Goal: Information Seeking & Learning: Learn about a topic

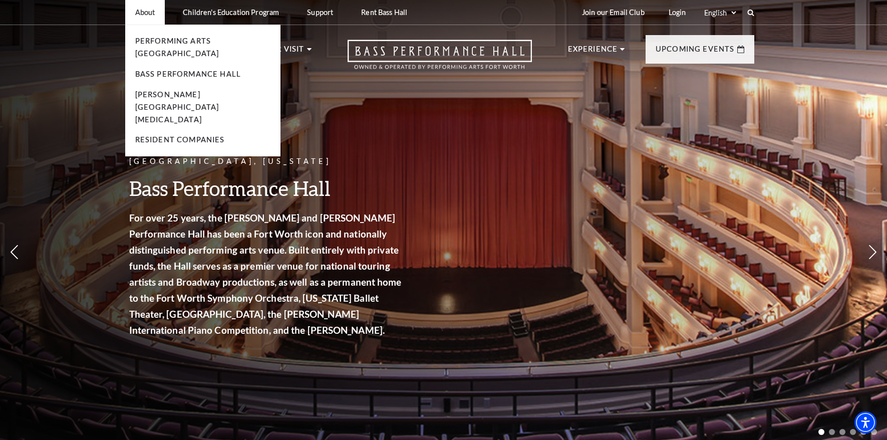
click at [139, 16] on p "About" at bounding box center [145, 12] width 20 height 9
click at [138, 11] on p "About" at bounding box center [145, 12] width 20 height 9
click at [145, 15] on p "About" at bounding box center [145, 12] width 20 height 9
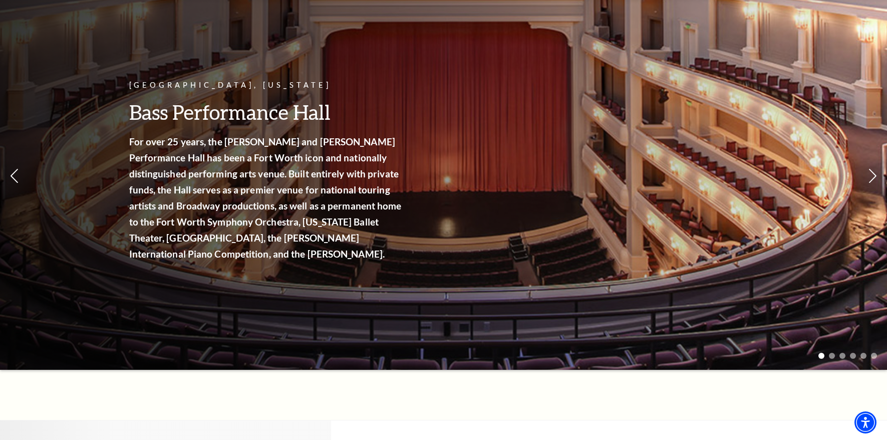
scroll to position [50, 0]
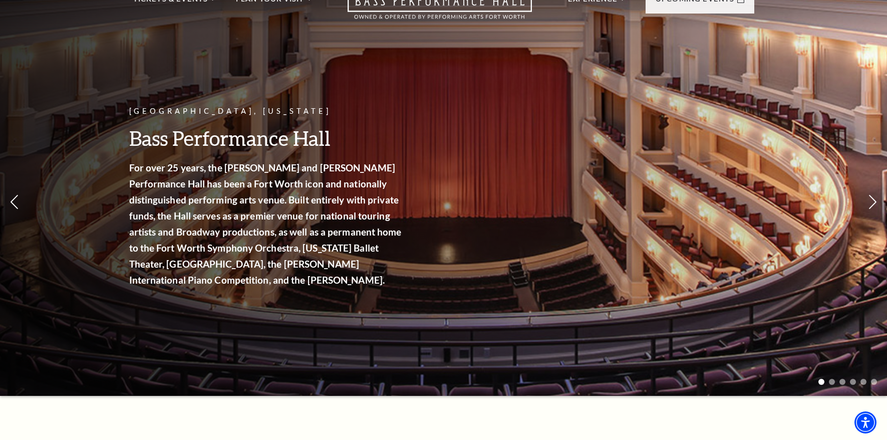
drag, startPoint x: 128, startPoint y: 166, endPoint x: 186, endPoint y: 201, distance: 67.9
click at [164, 195] on div "Fort Worth, Texas Bass Performance Hall For over 25 years, the Nancy Lee and Pe…" at bounding box center [443, 170] width 887 height 452
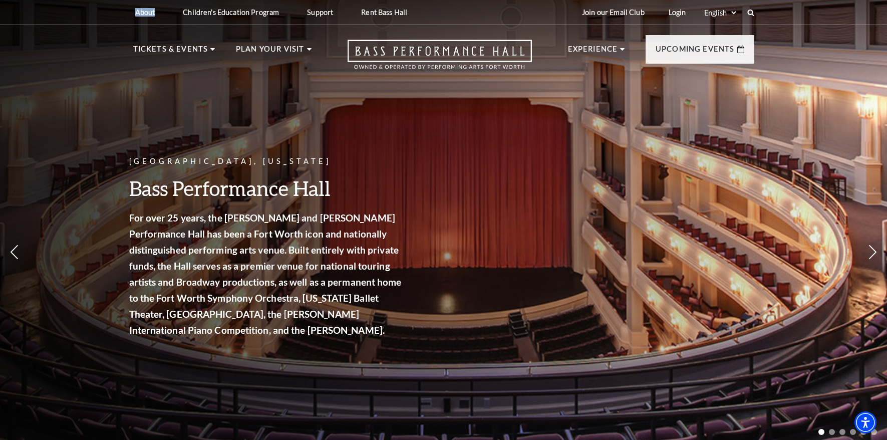
drag, startPoint x: 134, startPoint y: 165, endPoint x: 159, endPoint y: 247, distance: 85.4
click at [159, 254] on div "Fort Worth, Texas Bass Performance Hall For over 25 years, the Nancy Lee and Pe…" at bounding box center [267, 252] width 276 height 215
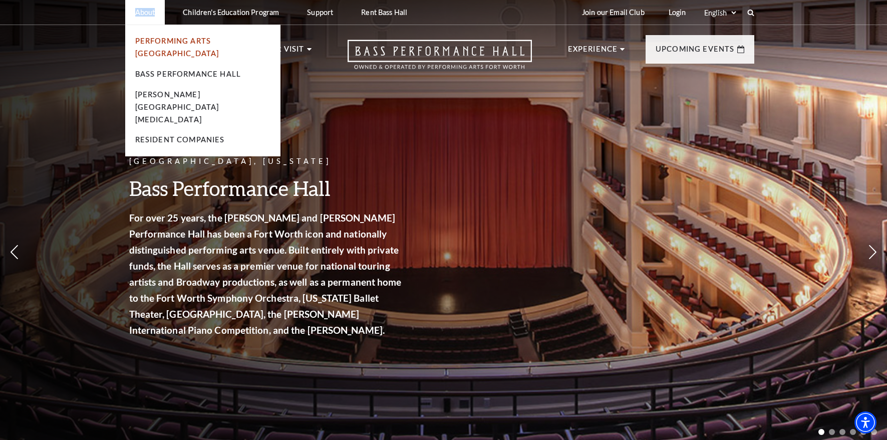
click at [149, 39] on link "Performing Arts [GEOGRAPHIC_DATA]" at bounding box center [177, 47] width 84 height 21
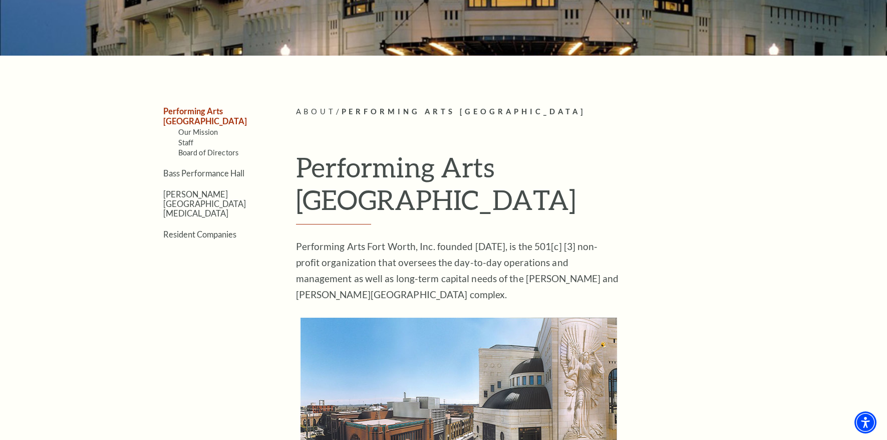
scroll to position [200, 0]
click at [183, 169] on ul "Performing Arts [GEOGRAPHIC_DATA] Our Mission Staff Board of Directors [GEOGRAP…" at bounding box center [199, 172] width 133 height 133
click at [179, 169] on link "Bass Performance Hall" at bounding box center [203, 174] width 81 height 10
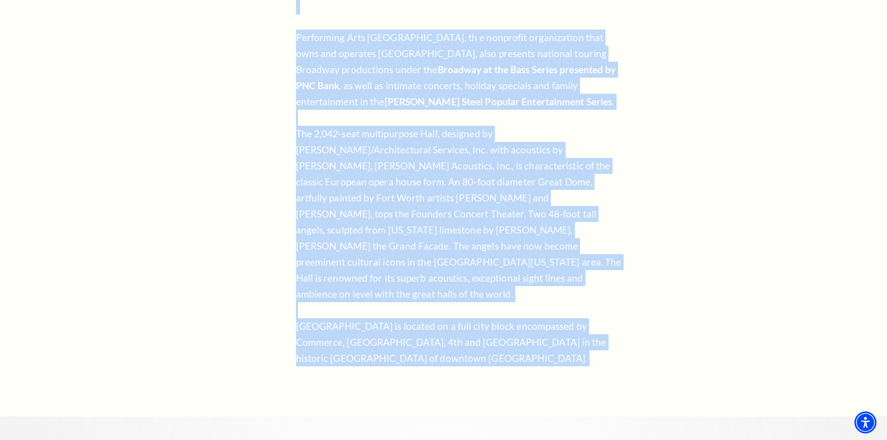
scroll to position [800, 0]
drag, startPoint x: 307, startPoint y: 168, endPoint x: 526, endPoint y: 329, distance: 271.5
copy div "Lor ipsu 53 dolor, sit Ametc Adi eli Seddo E. Temp Incididuntut Labo etd magn a…"
